Goal: Find specific page/section: Find specific page/section

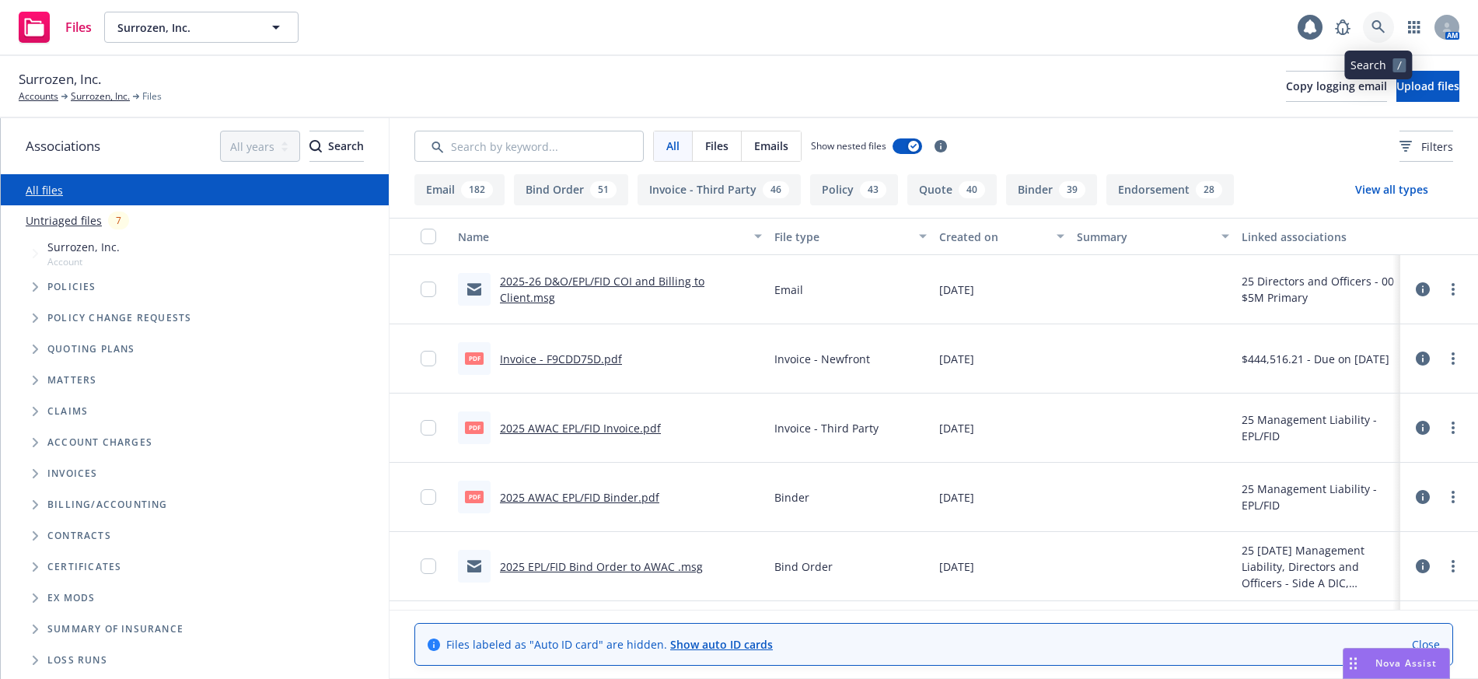
click at [1378, 23] on icon at bounding box center [1379, 27] width 14 height 14
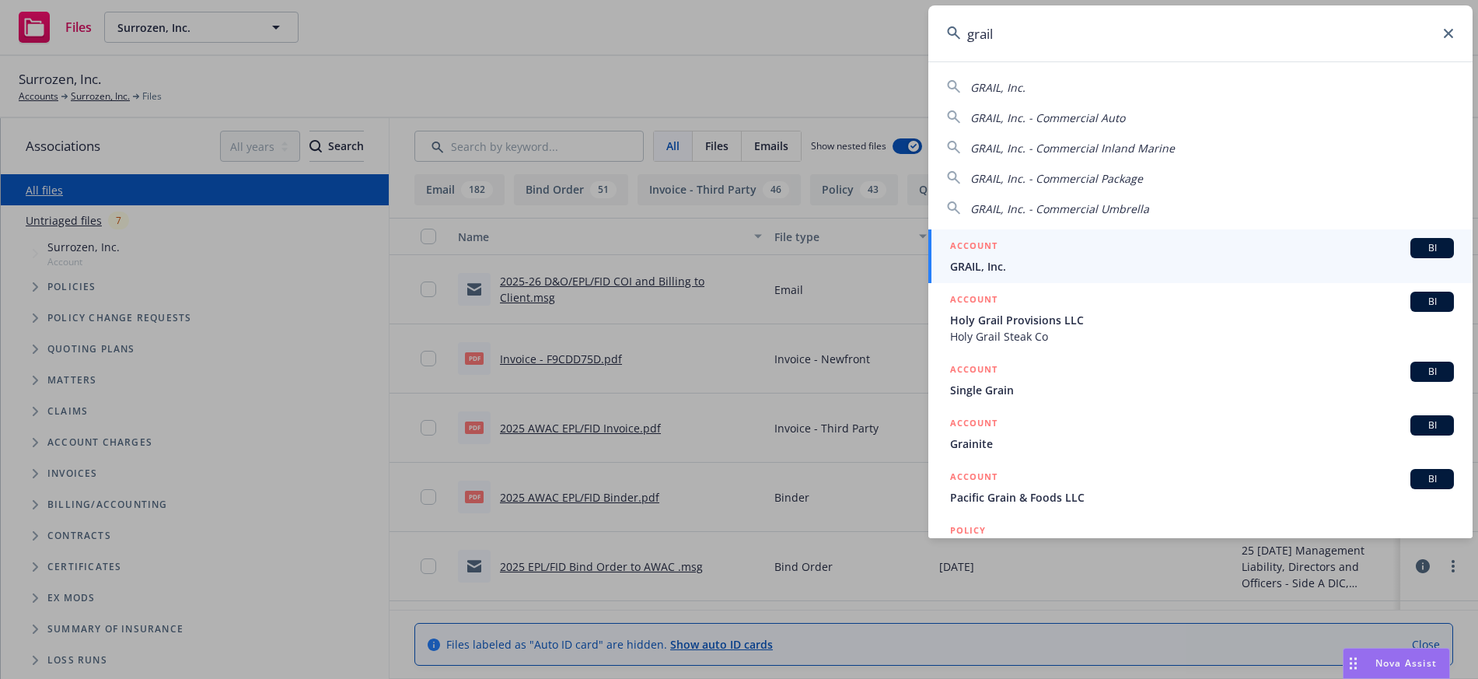
type input "grail"
click at [972, 267] on span "GRAIL, Inc." at bounding box center [1202, 266] width 504 height 16
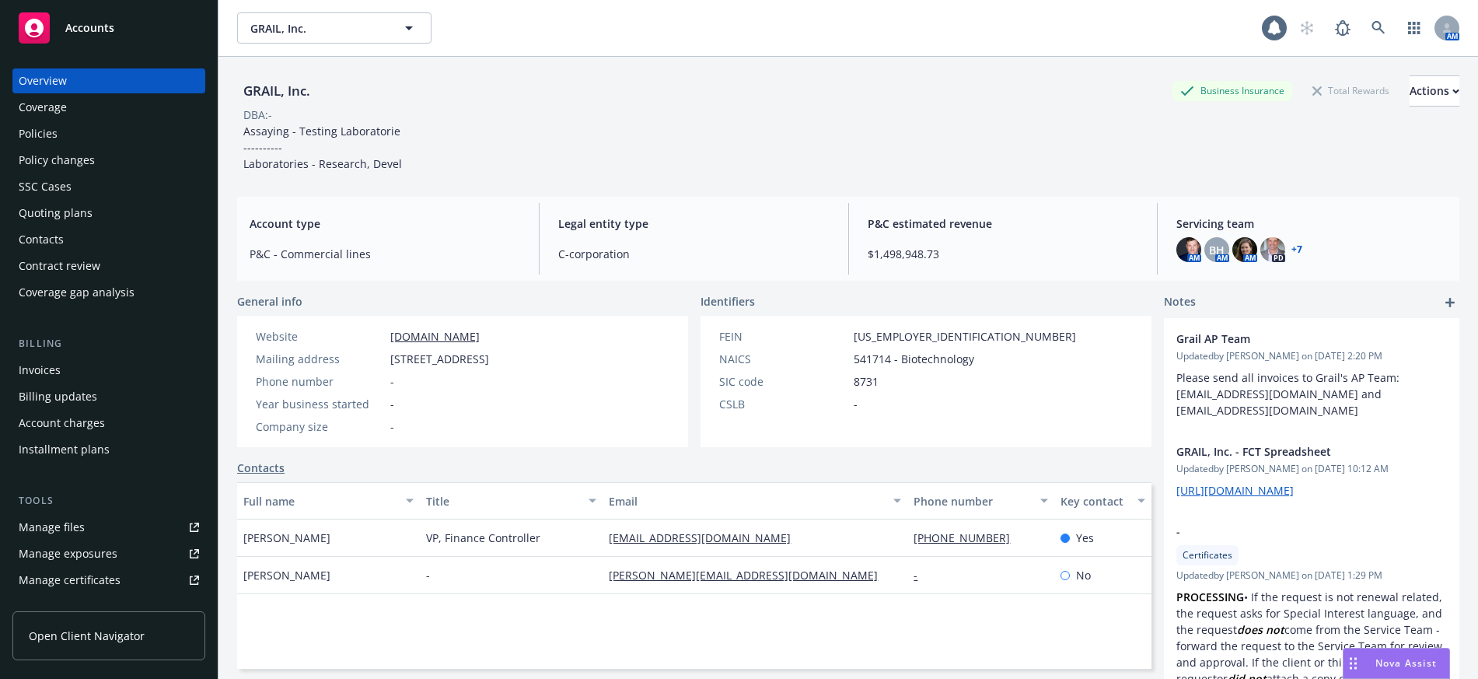
click at [52, 131] on div "Policies" at bounding box center [38, 133] width 39 height 25
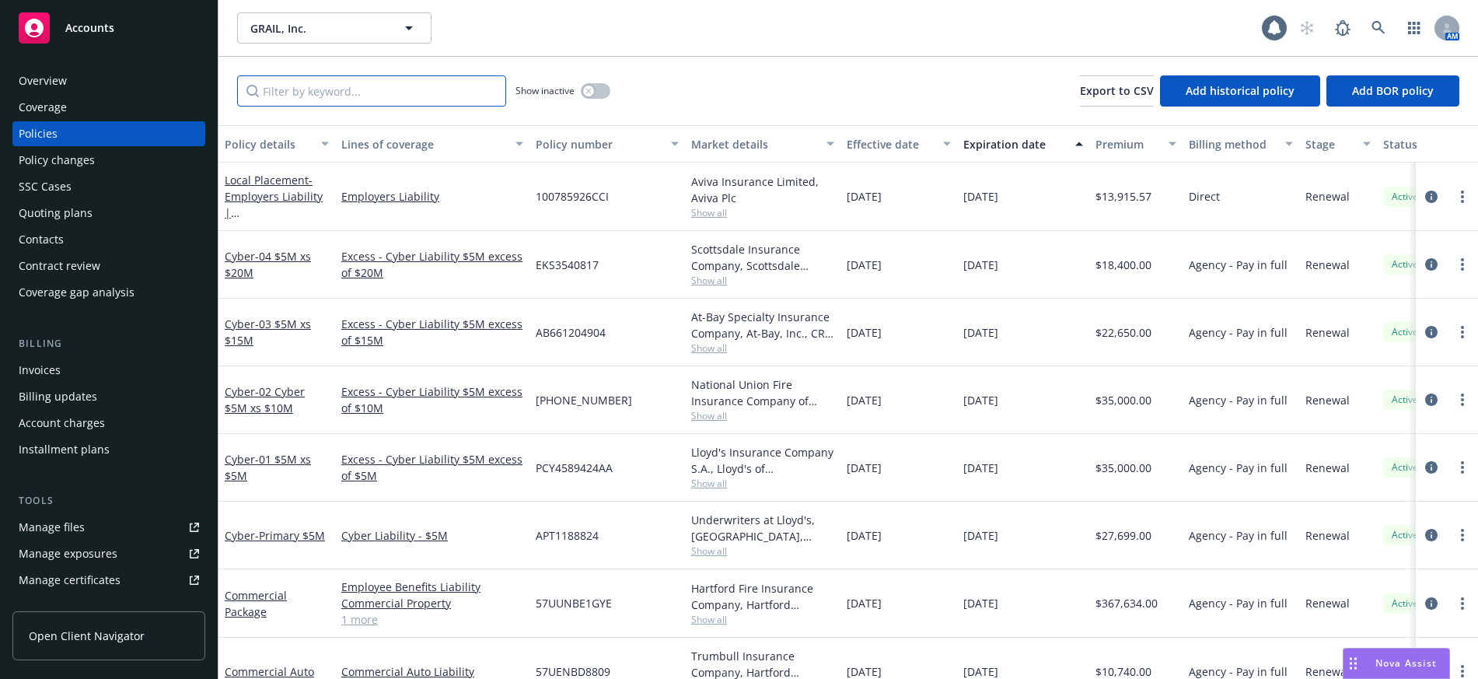
click at [303, 93] on input "Filter by keyword..." at bounding box center [371, 90] width 269 height 31
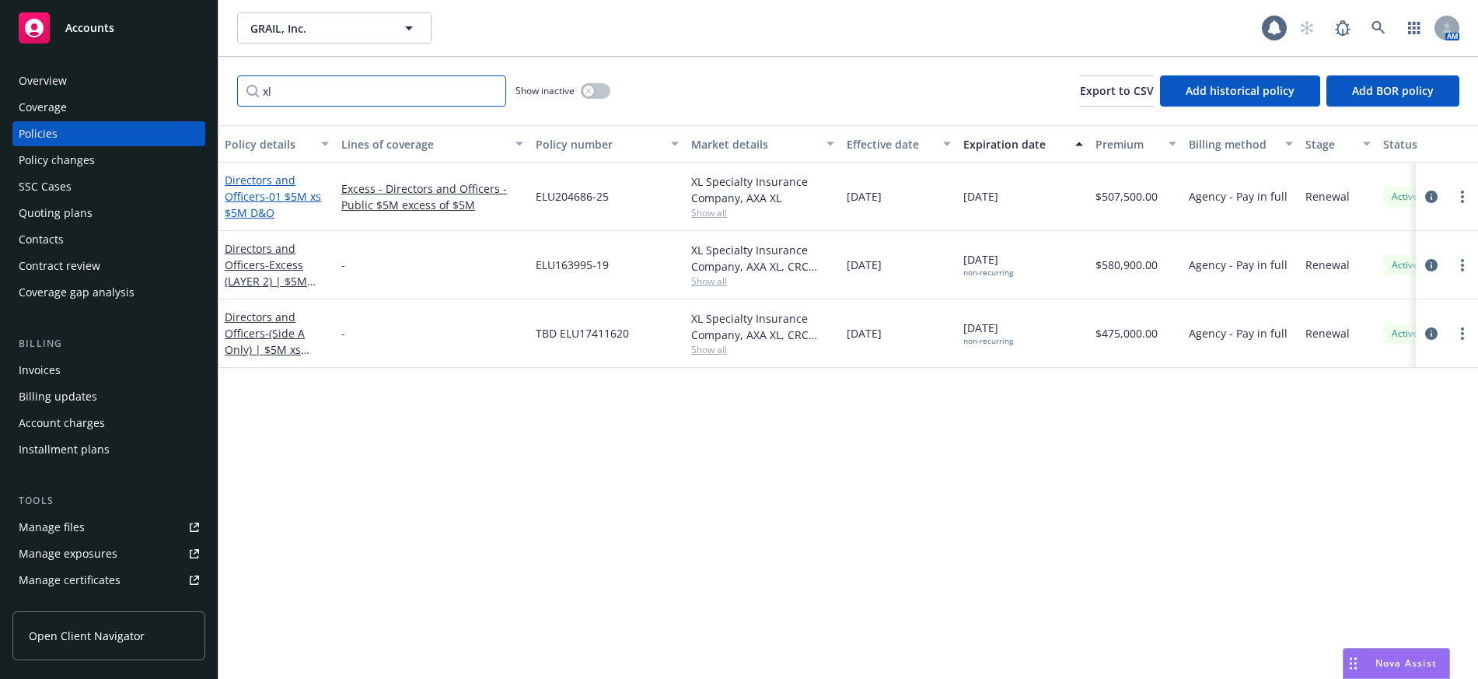
type input "xl"
click at [286, 197] on span "- 01 $5M xs $5M D&O" at bounding box center [273, 204] width 96 height 31
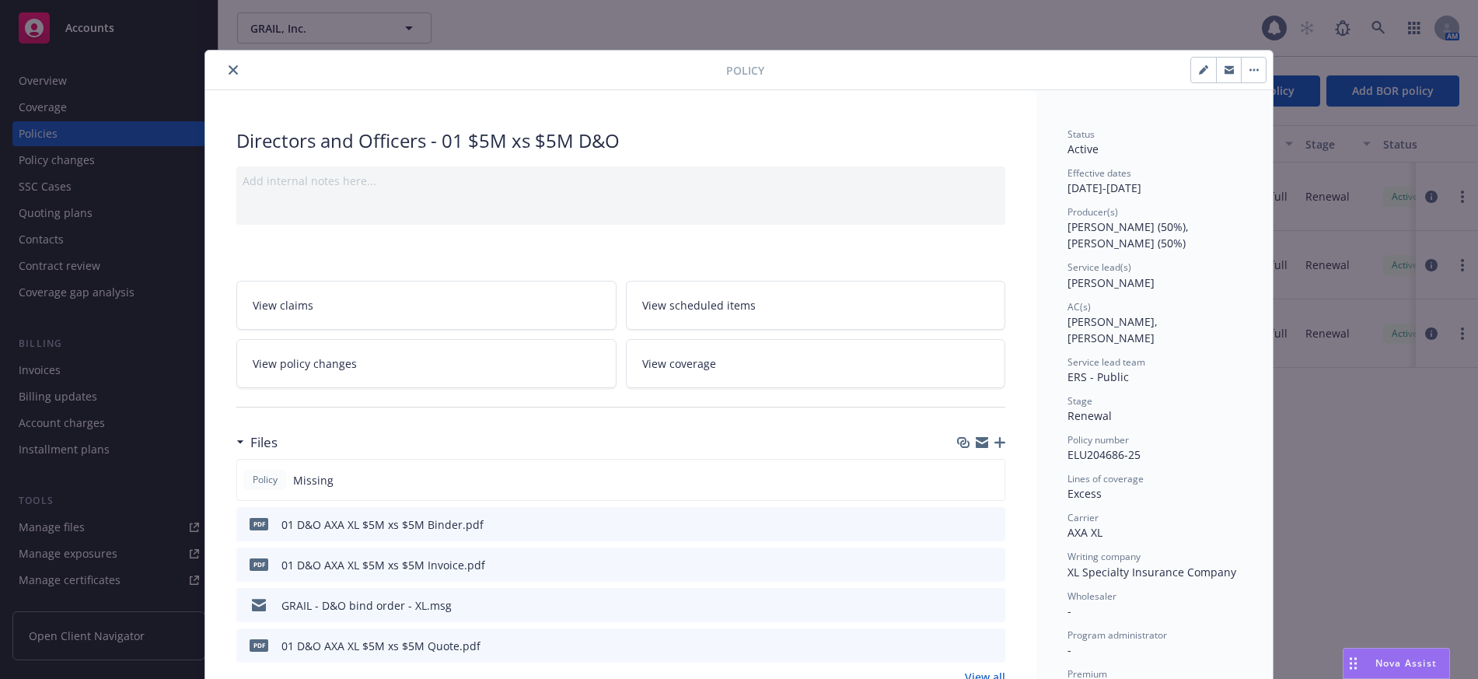
click at [229, 69] on icon "close" at bounding box center [233, 69] width 9 height 9
